Goal: Find specific page/section: Find specific page/section

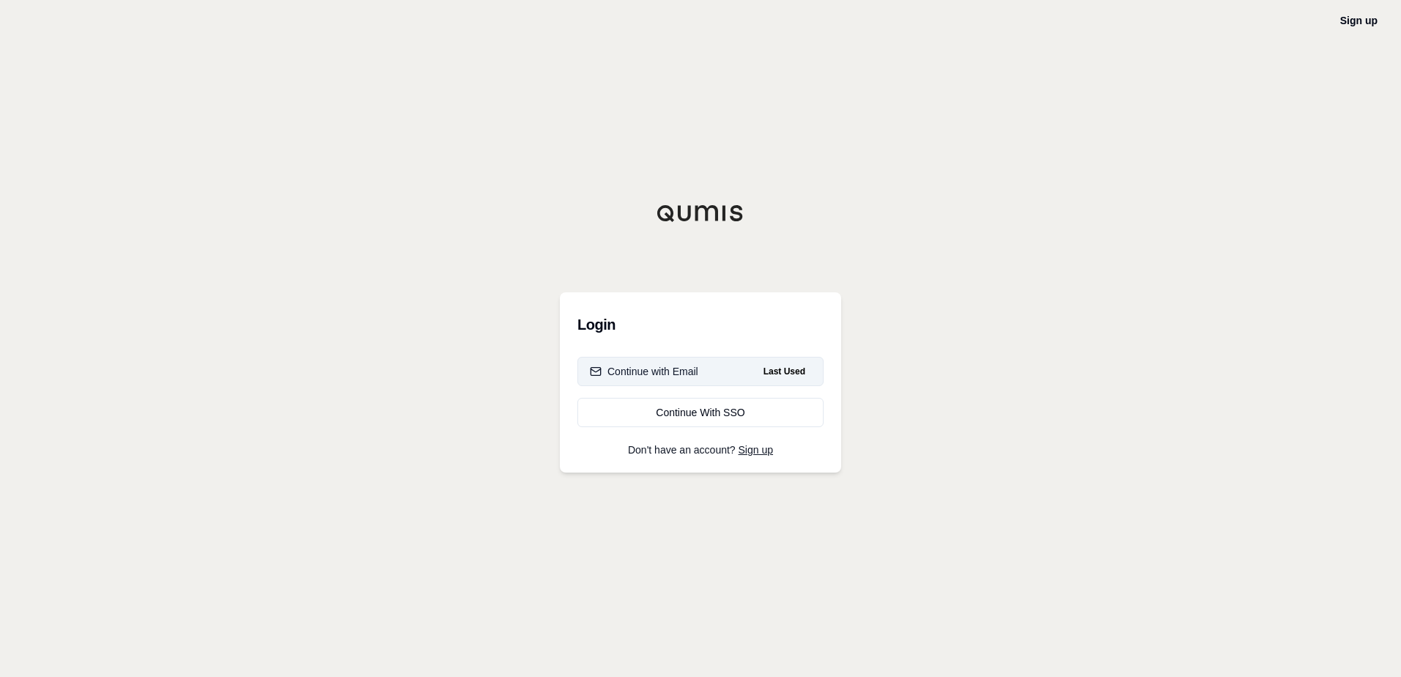
click at [655, 369] on div "Continue with Email" at bounding box center [644, 371] width 108 height 15
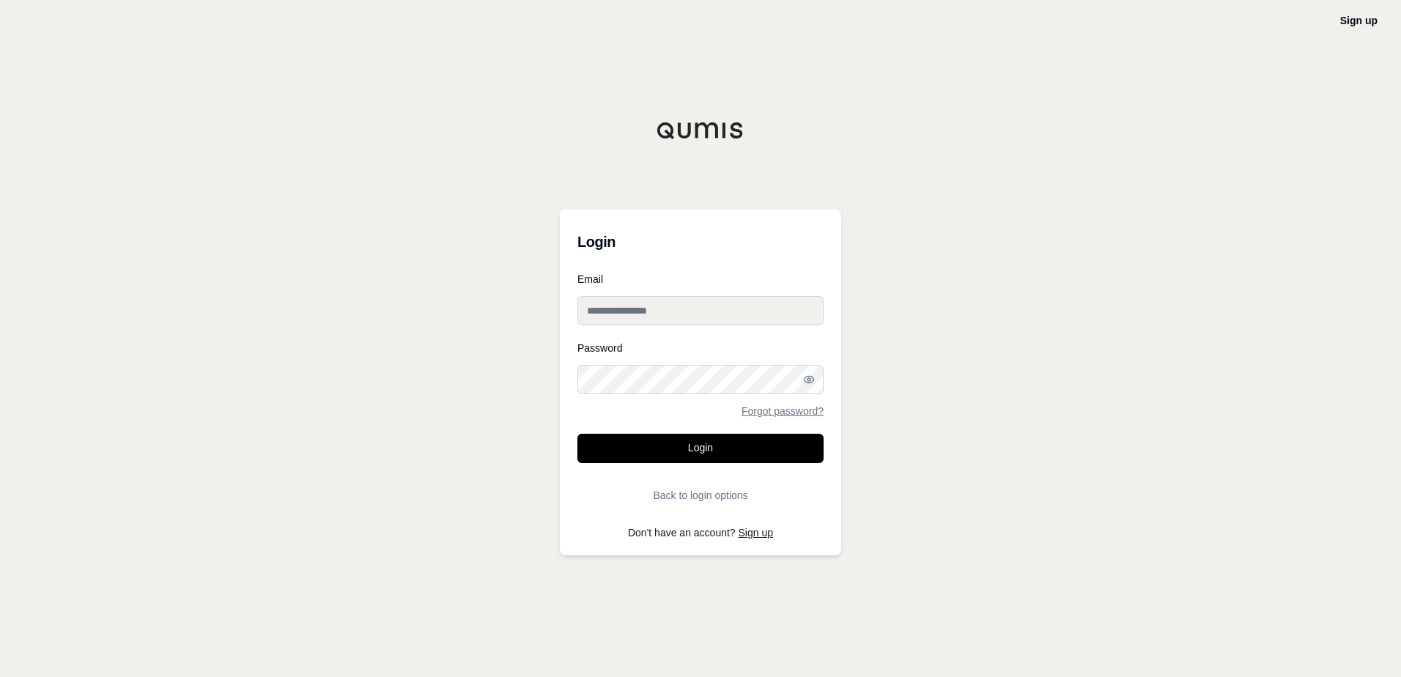
type input "**********"
click at [646, 451] on button "Login" at bounding box center [700, 448] width 246 height 29
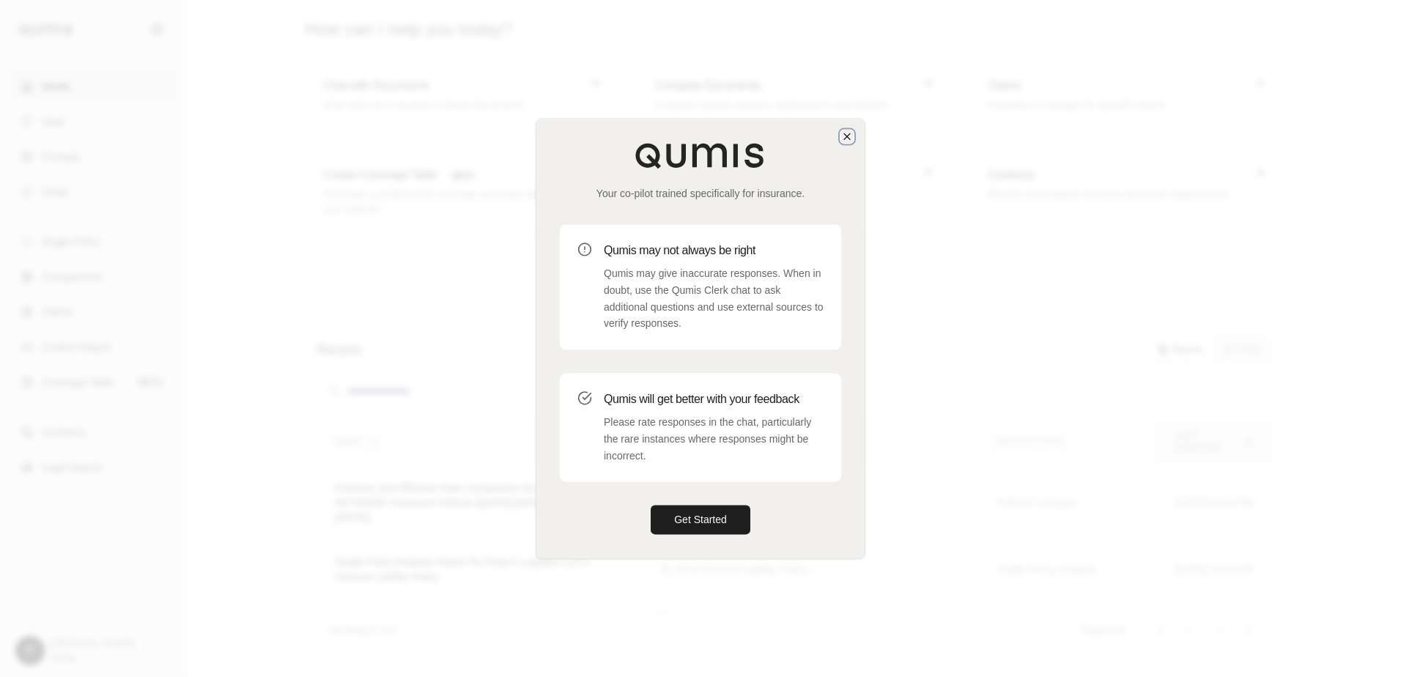
click at [843, 135] on icon "button" at bounding box center [847, 136] width 12 height 12
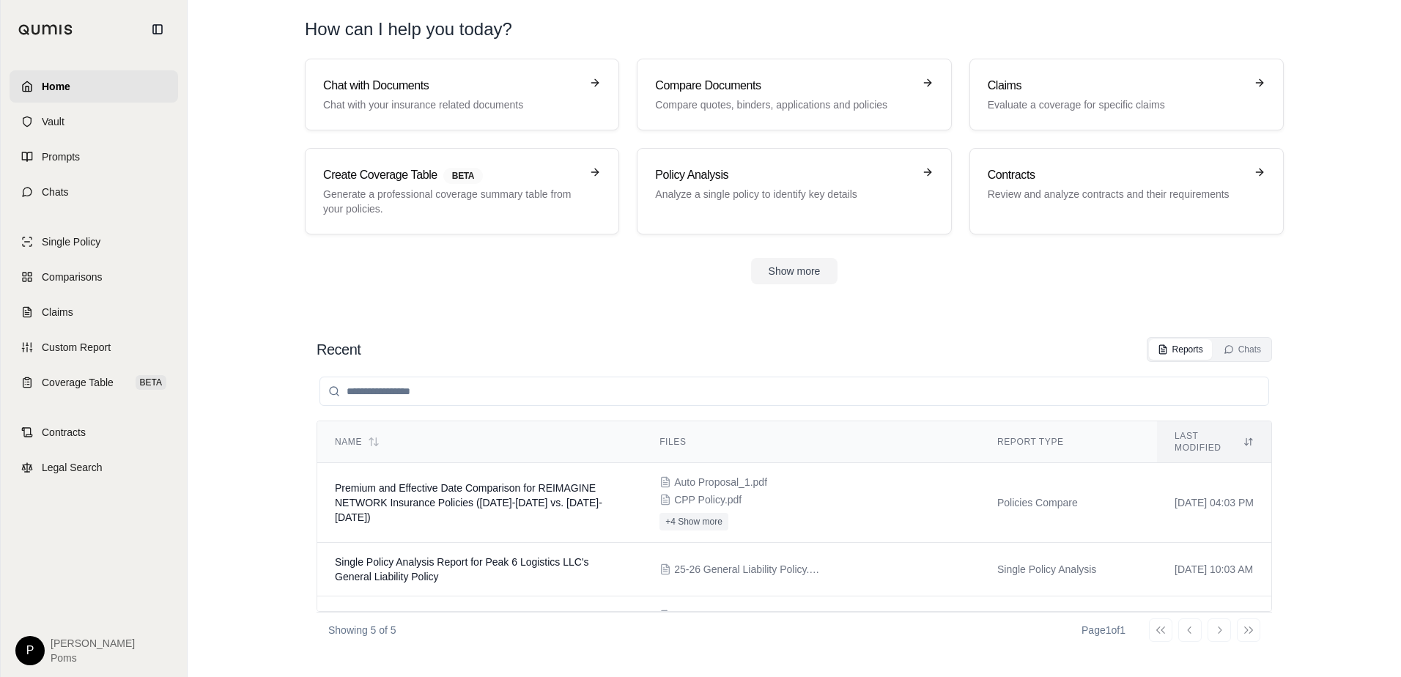
click at [594, 274] on div "Show more" at bounding box center [794, 271] width 979 height 26
click at [64, 278] on span "Comparisons" at bounding box center [72, 277] width 60 height 15
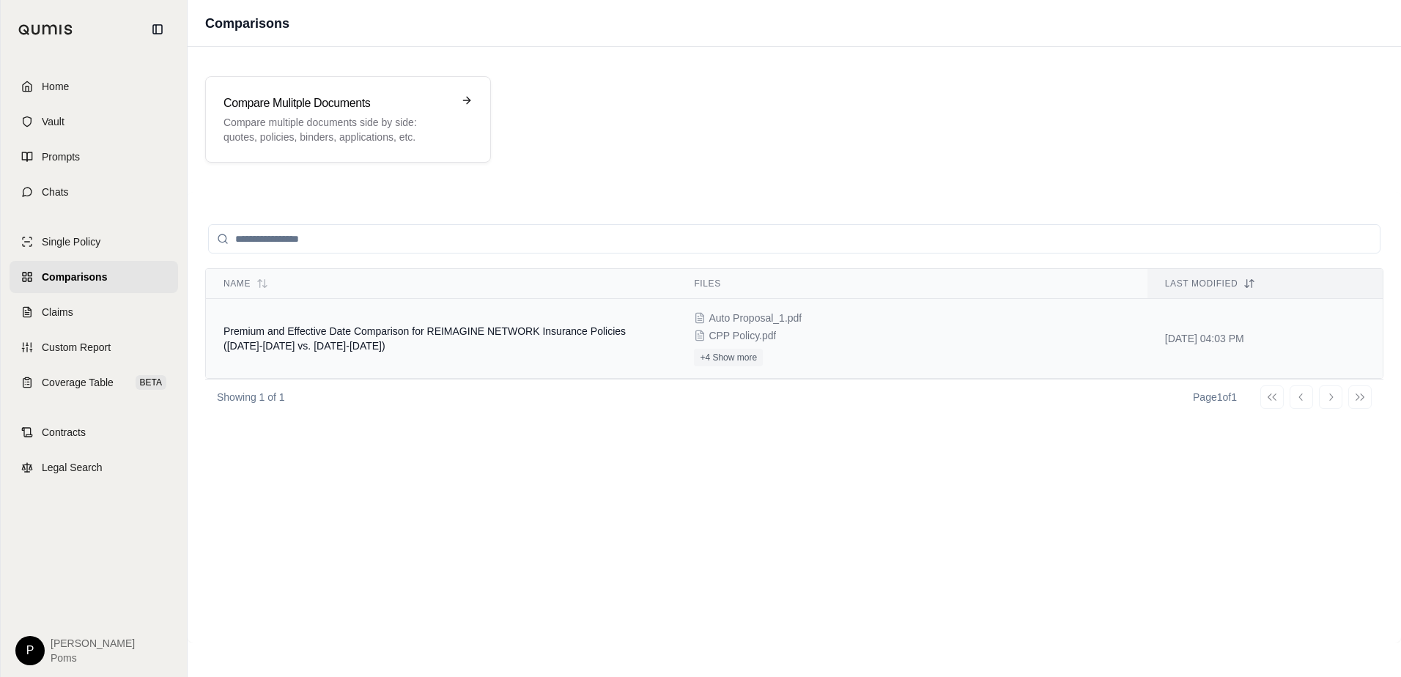
click at [541, 326] on span "Premium and Effective Date Comparison for REIMAGINE NETWORK Insurance Policies …" at bounding box center [424, 338] width 402 height 26
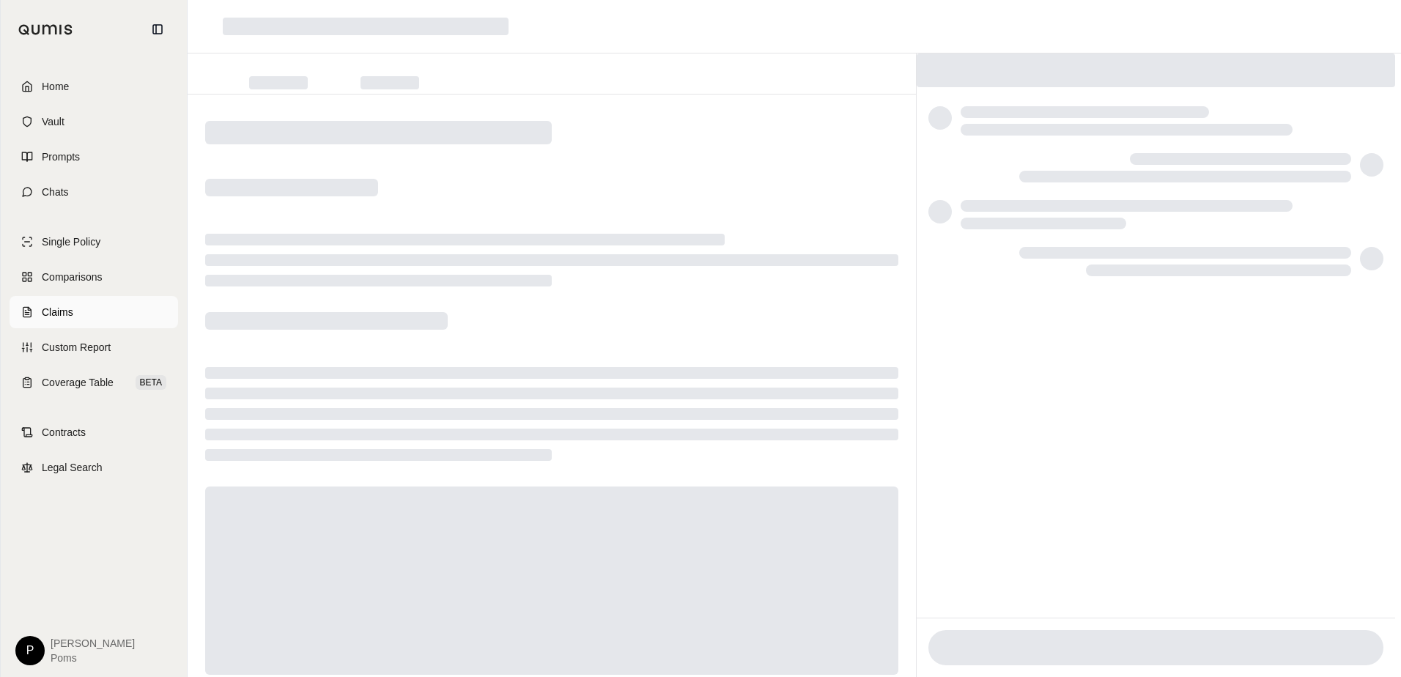
click at [53, 318] on span "Claims" at bounding box center [58, 312] width 32 height 15
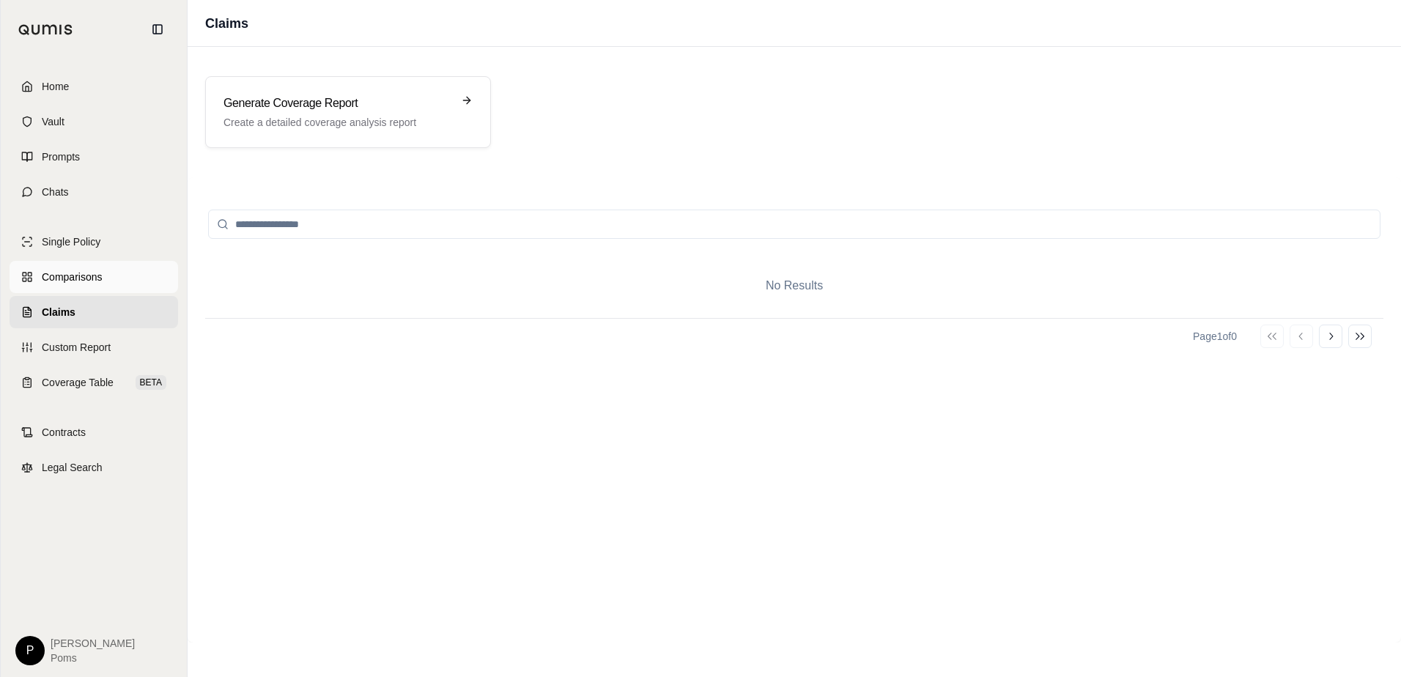
click at [67, 270] on span "Comparisons" at bounding box center [72, 277] width 60 height 15
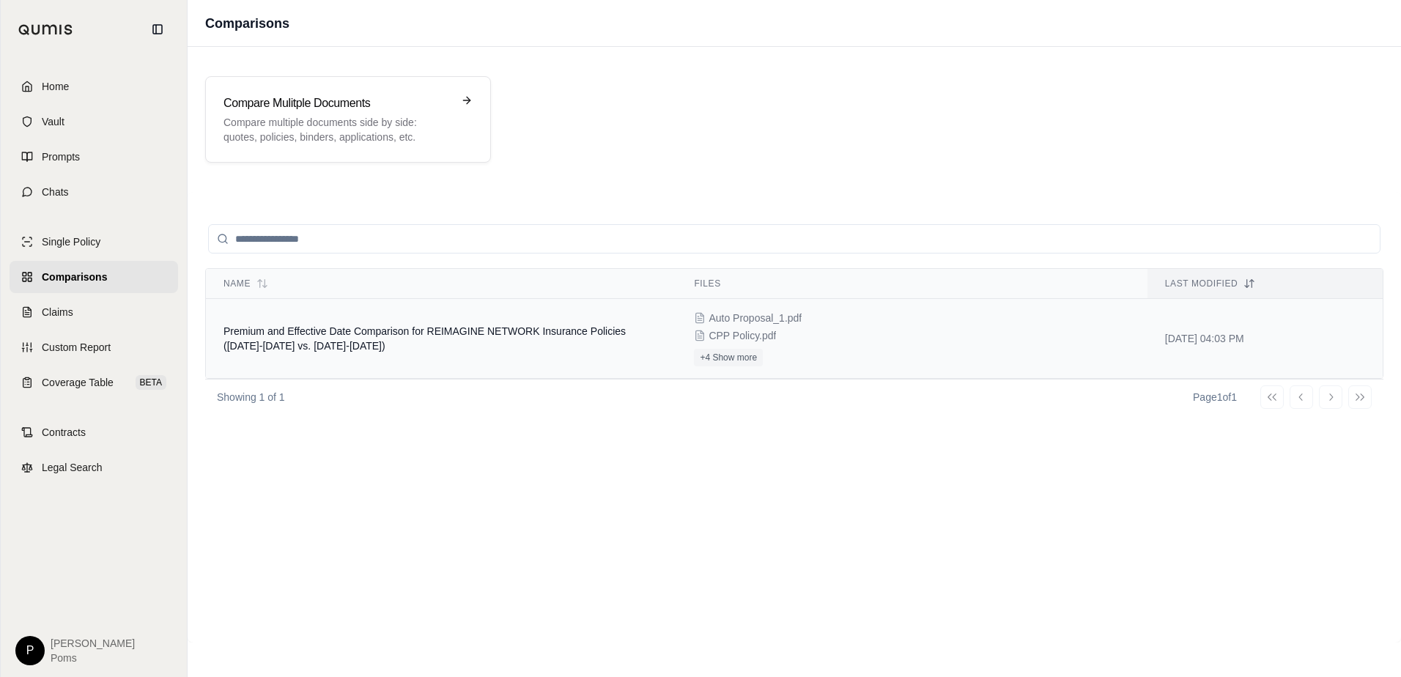
click at [1216, 340] on td "[DATE] 04:03 PM" at bounding box center [1265, 339] width 235 height 80
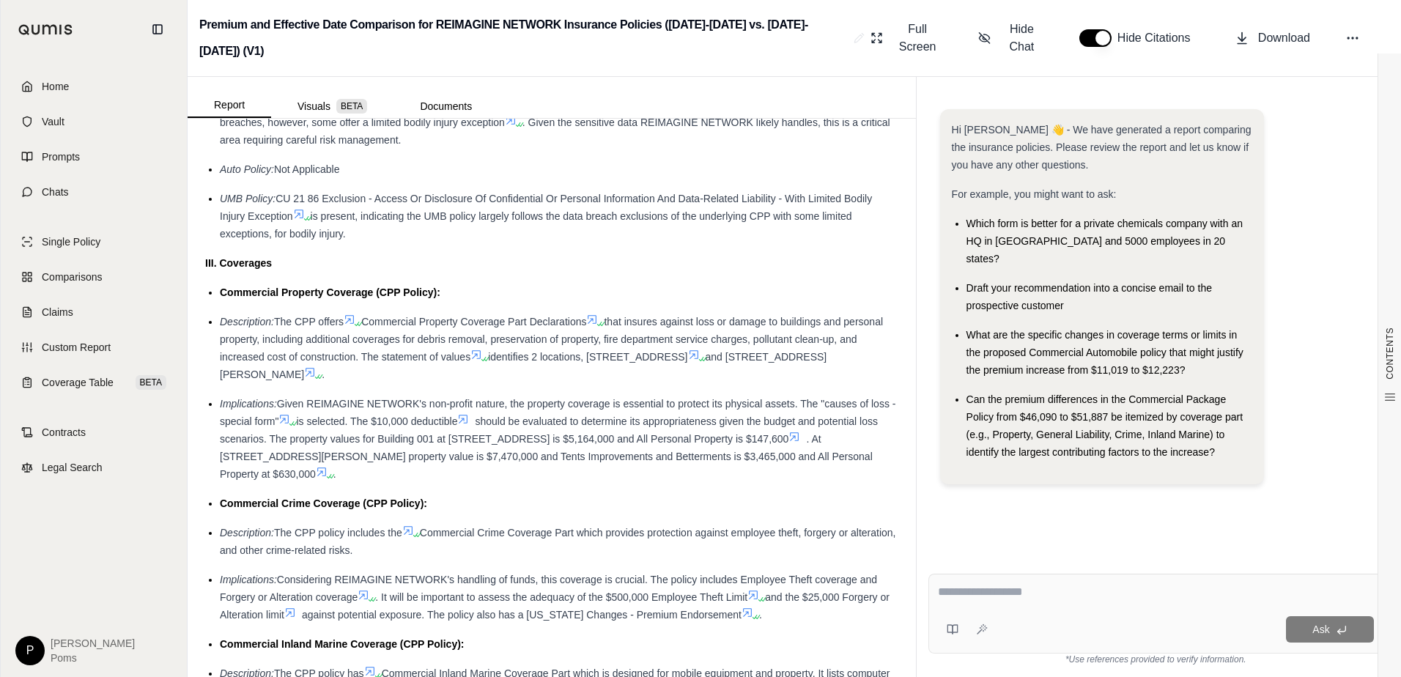
scroll to position [2198, 0]
